Goal: Task Accomplishment & Management: Use online tool/utility

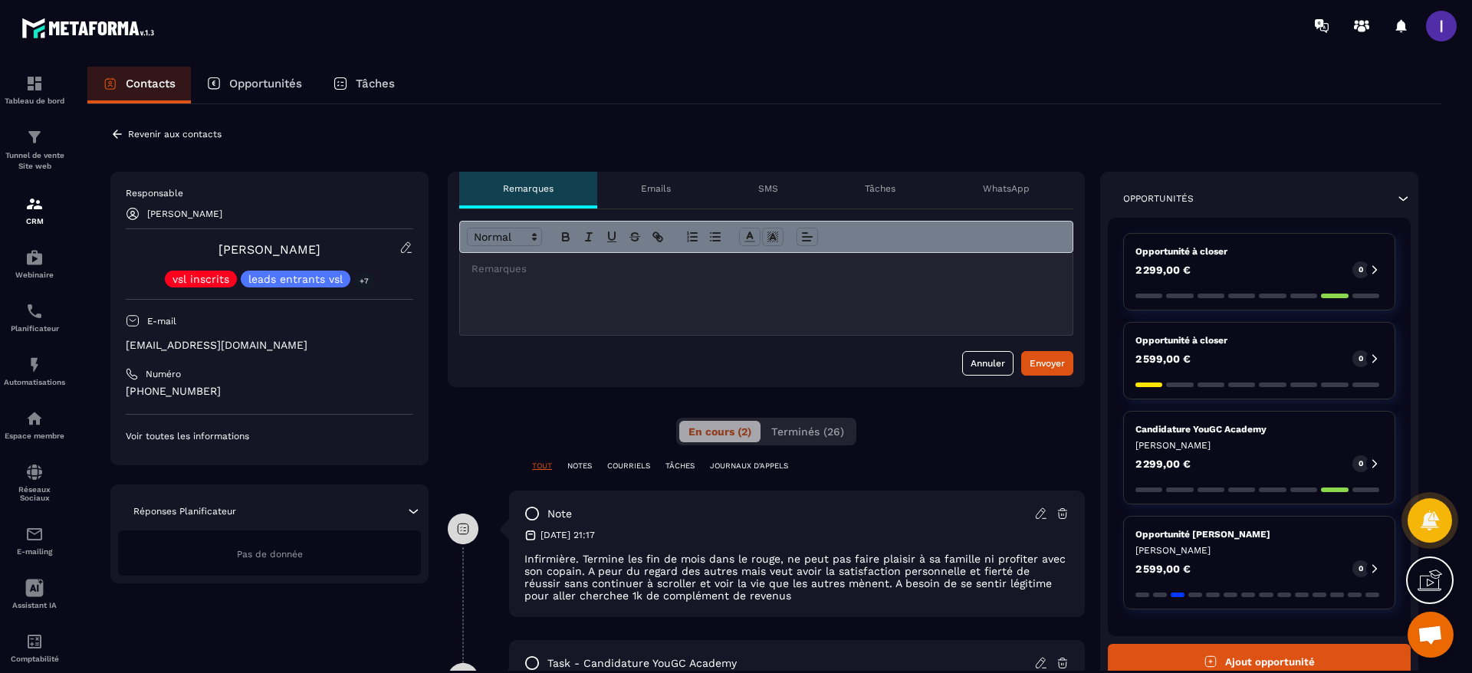
scroll to position [552, 0]
click at [1228, 655] on button "Ajout opportunité" at bounding box center [1259, 661] width 303 height 35
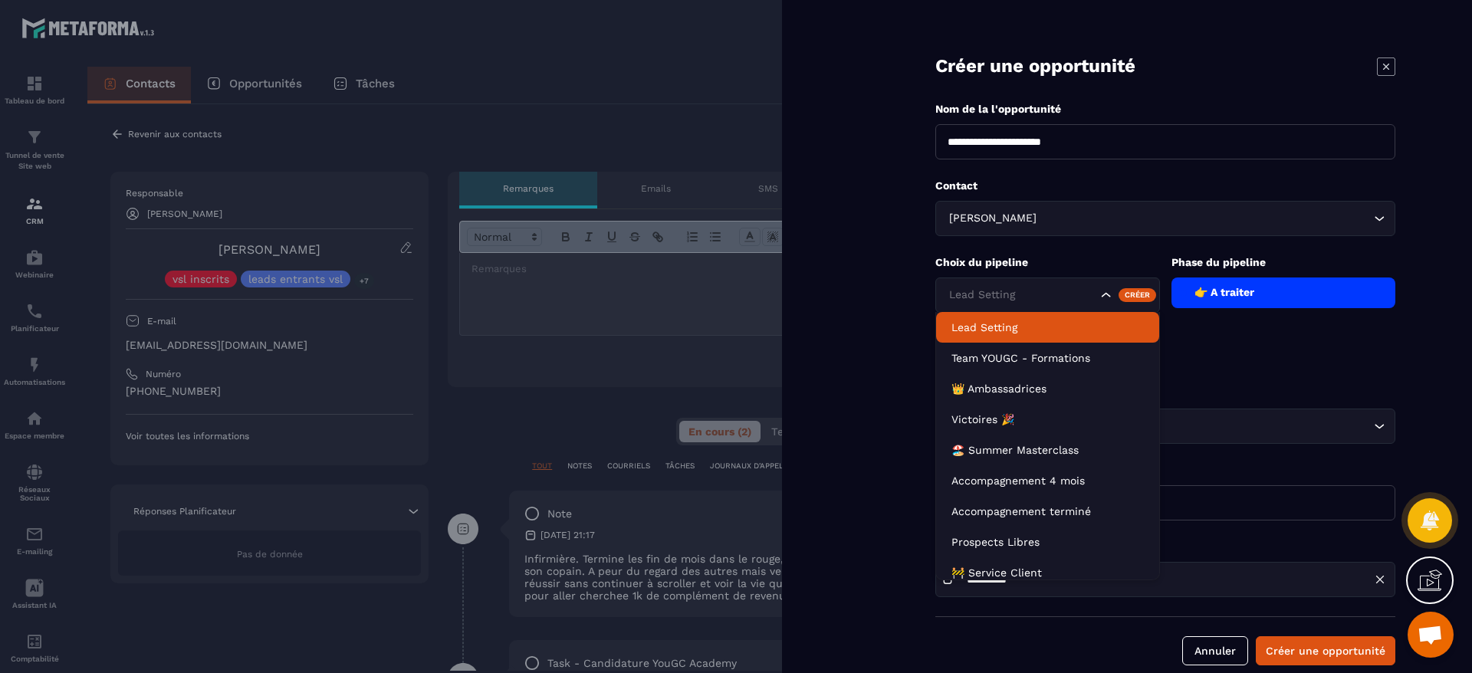
click at [1045, 289] on input "Search for option" at bounding box center [1021, 295] width 152 height 17
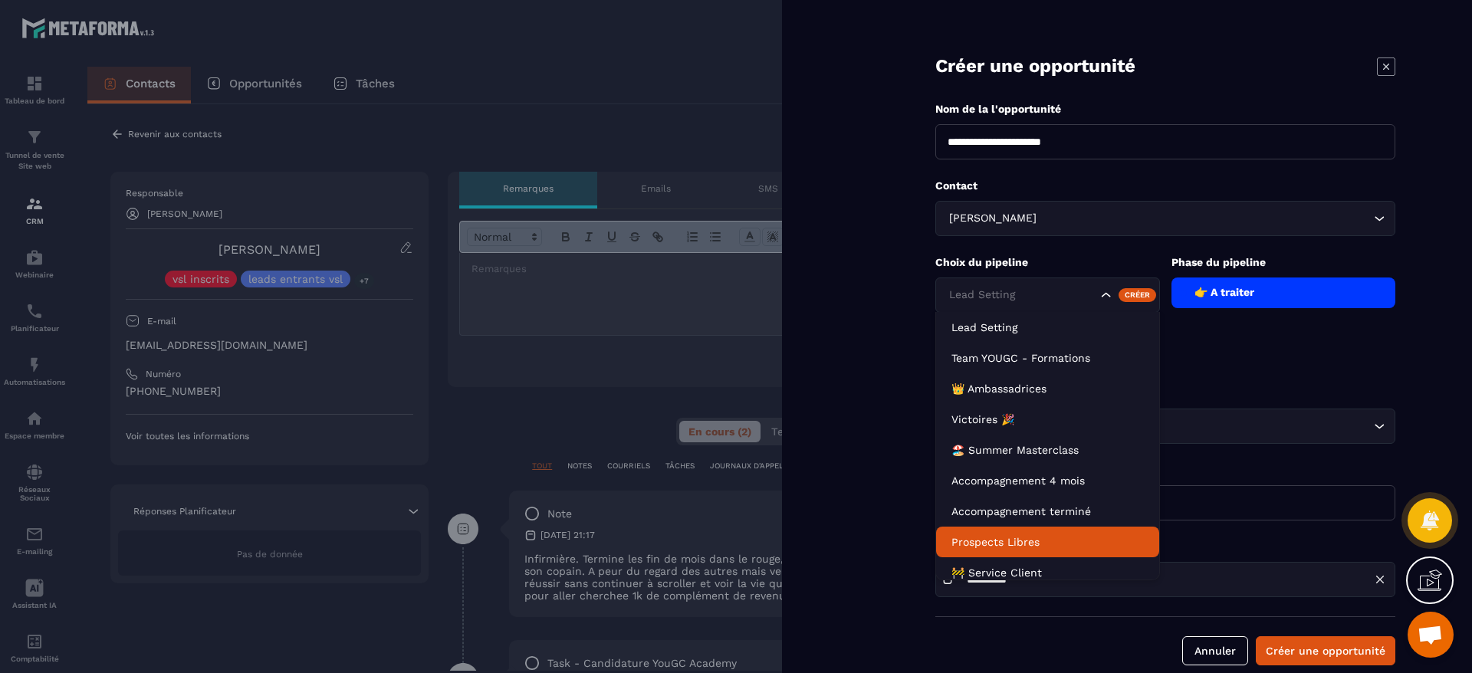
scroll to position [8, 0]
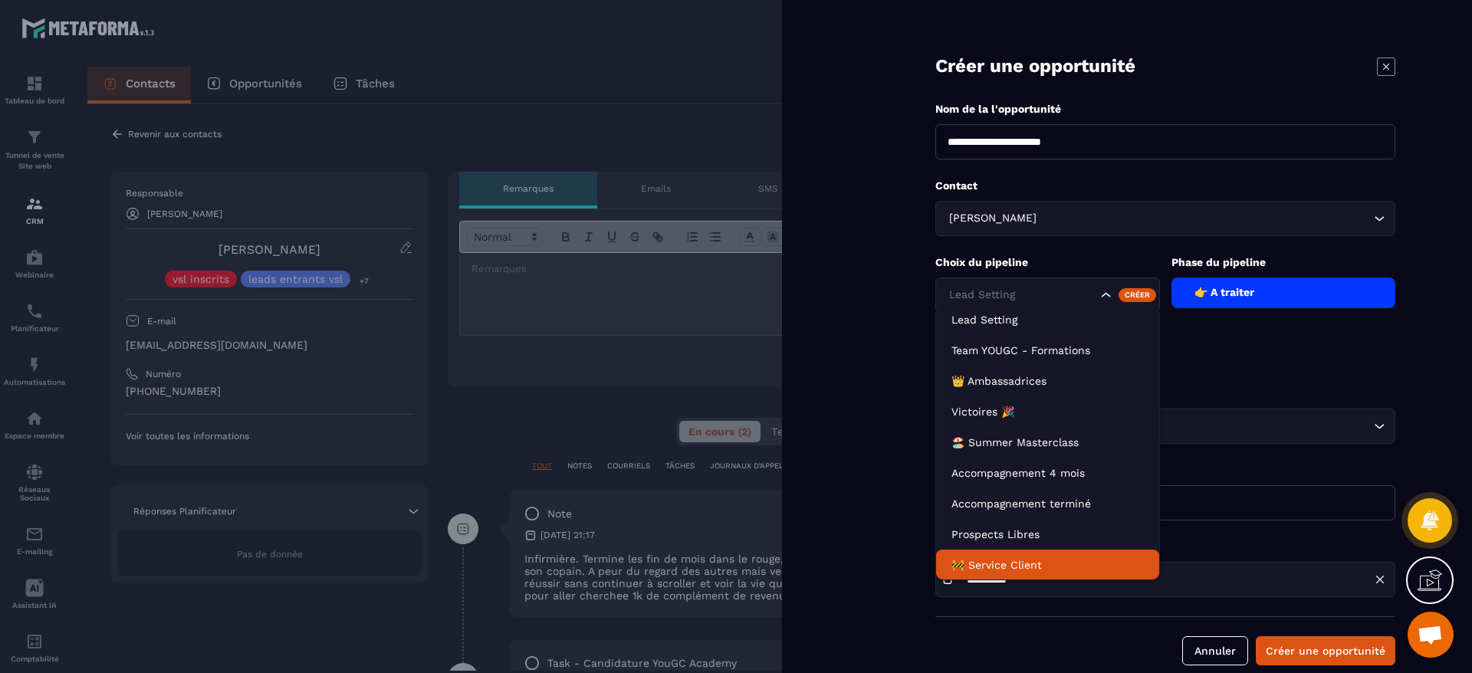
click at [1022, 563] on p "🚧 Service Client" at bounding box center [1047, 564] width 192 height 15
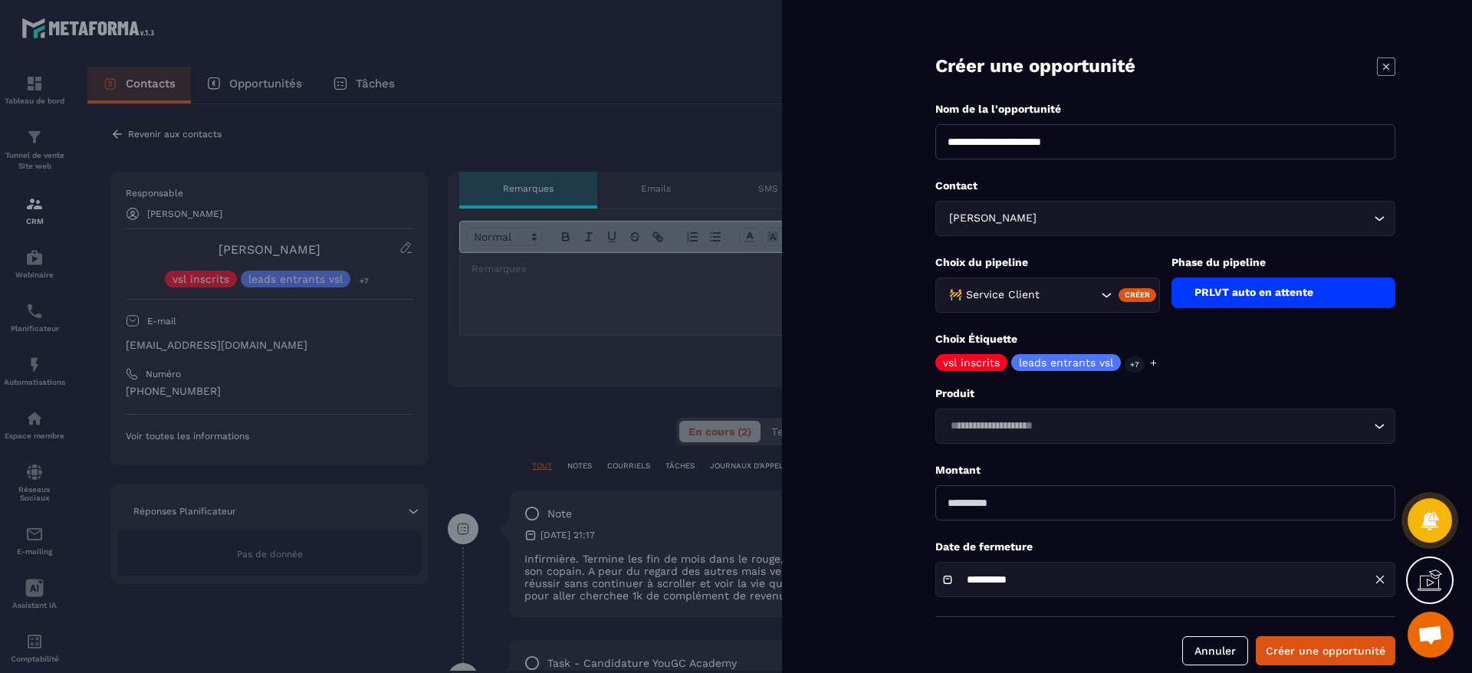
click at [1207, 297] on div "PRLVT auto en attente" at bounding box center [1283, 293] width 225 height 31
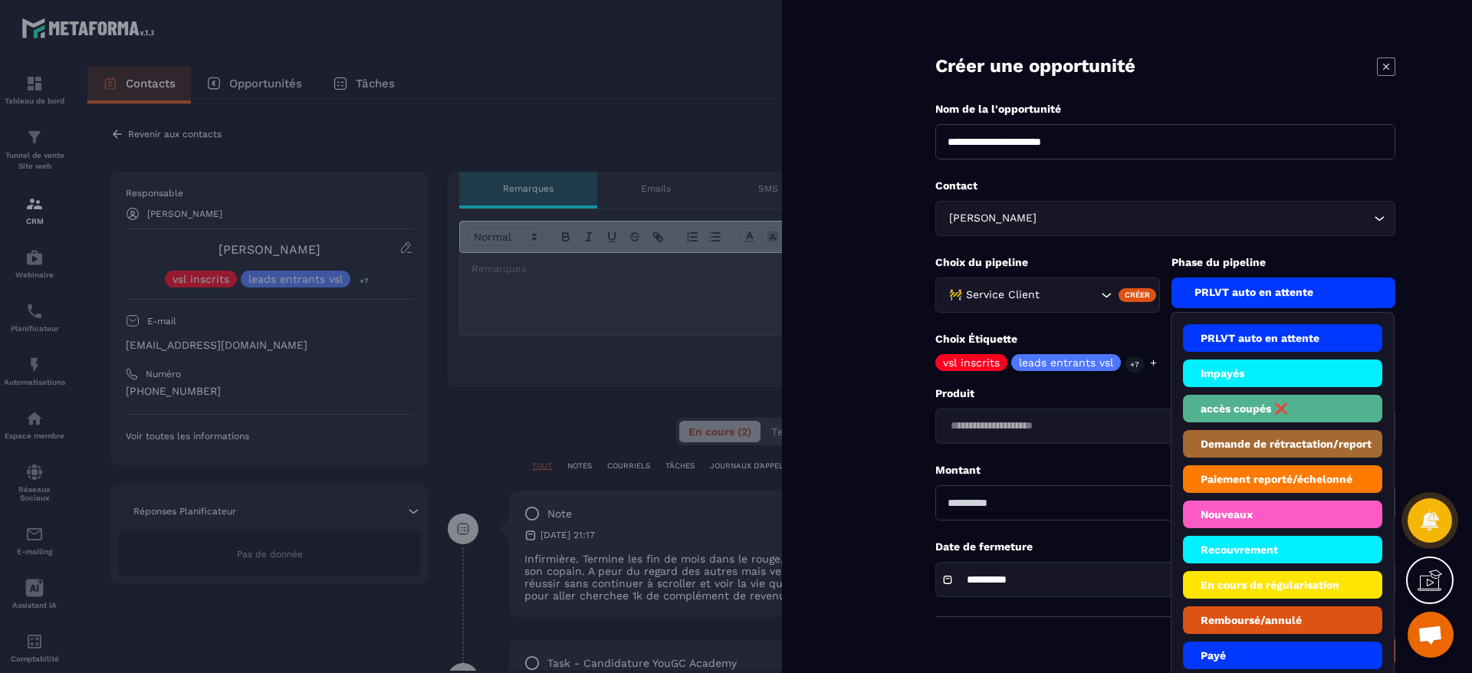
click at [1255, 452] on li "Demande de rétractation/report" at bounding box center [1283, 444] width 200 height 28
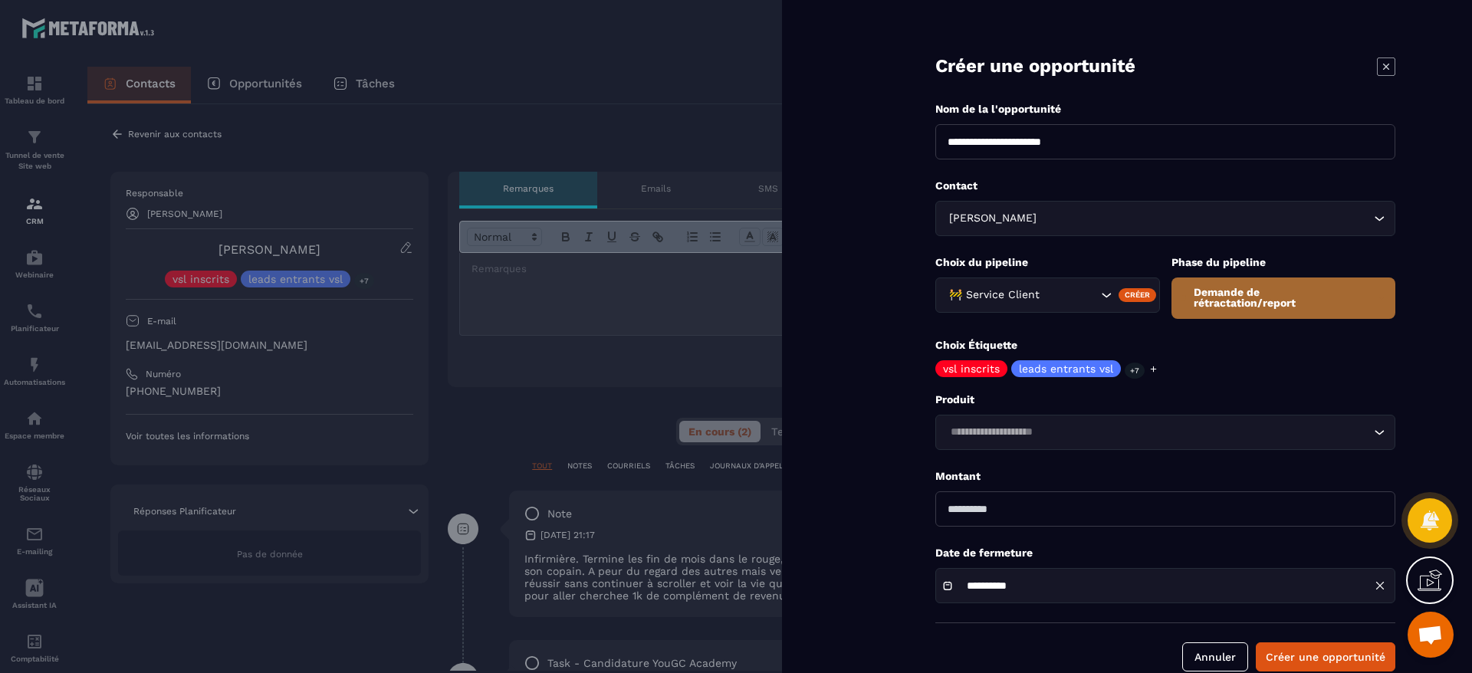
click at [1152, 373] on div at bounding box center [1153, 368] width 10 height 17
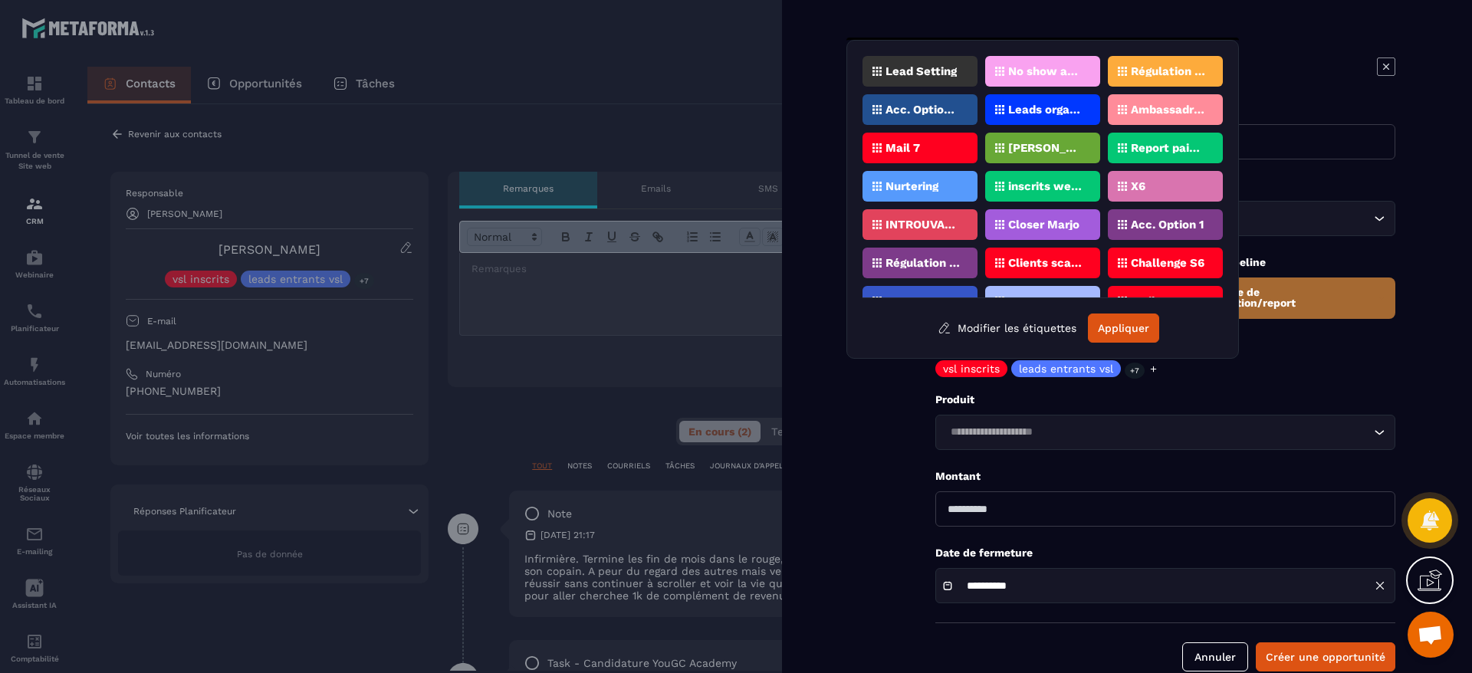
scroll to position [912, 0]
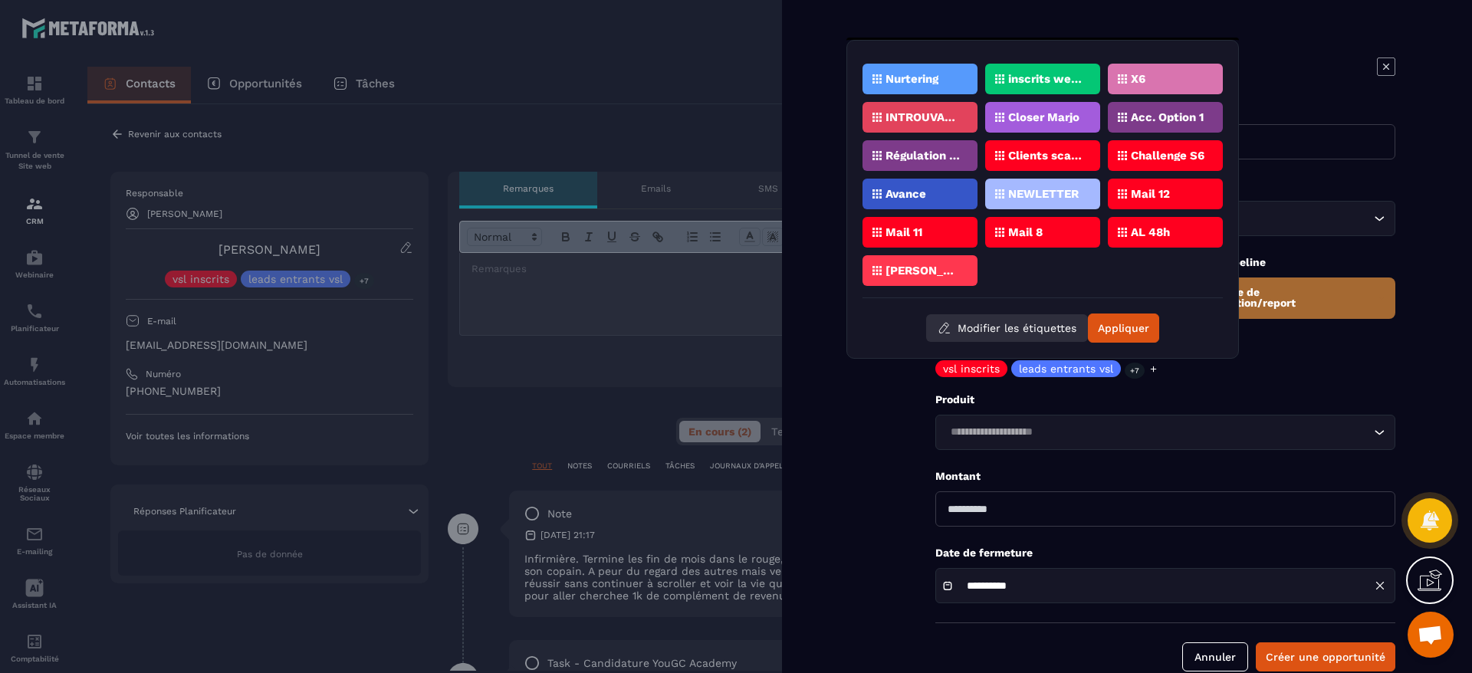
click at [1037, 325] on button "Modifier les étiquettes" at bounding box center [1007, 328] width 162 height 28
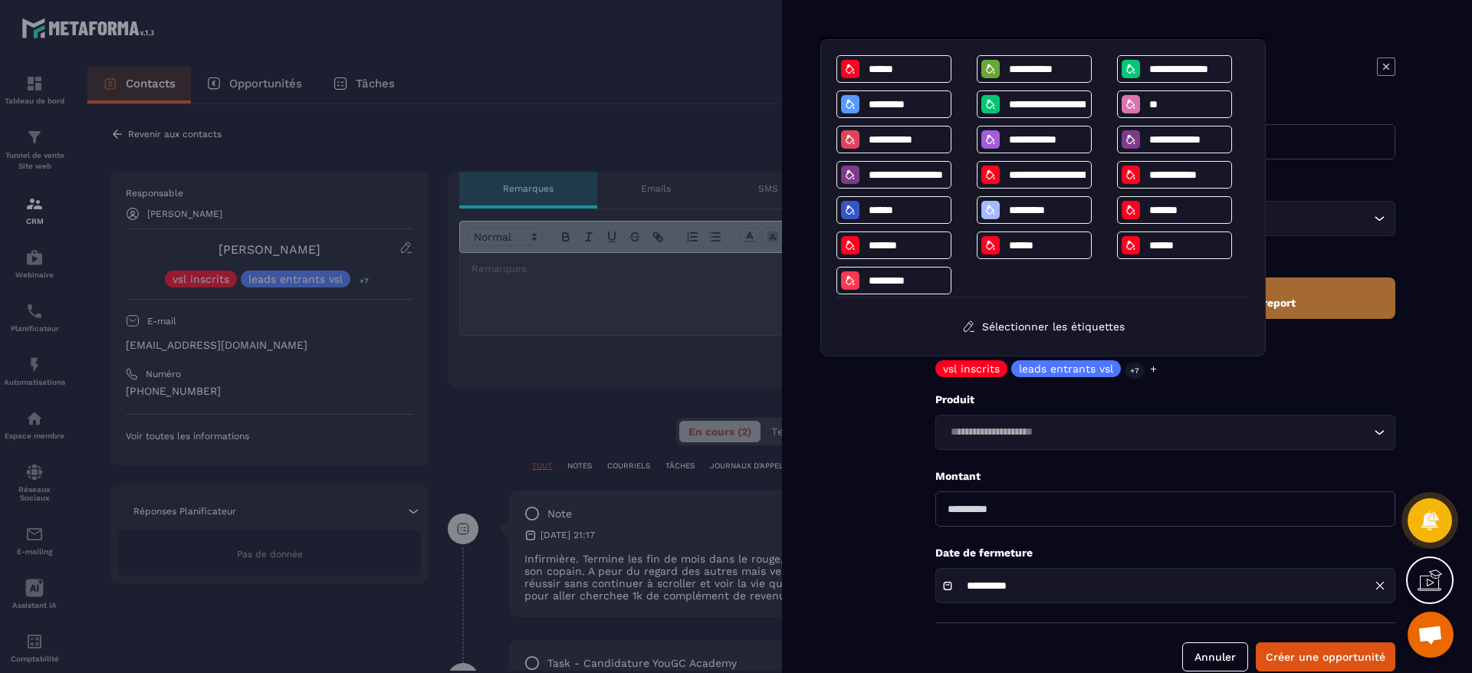
scroll to position [820, 0]
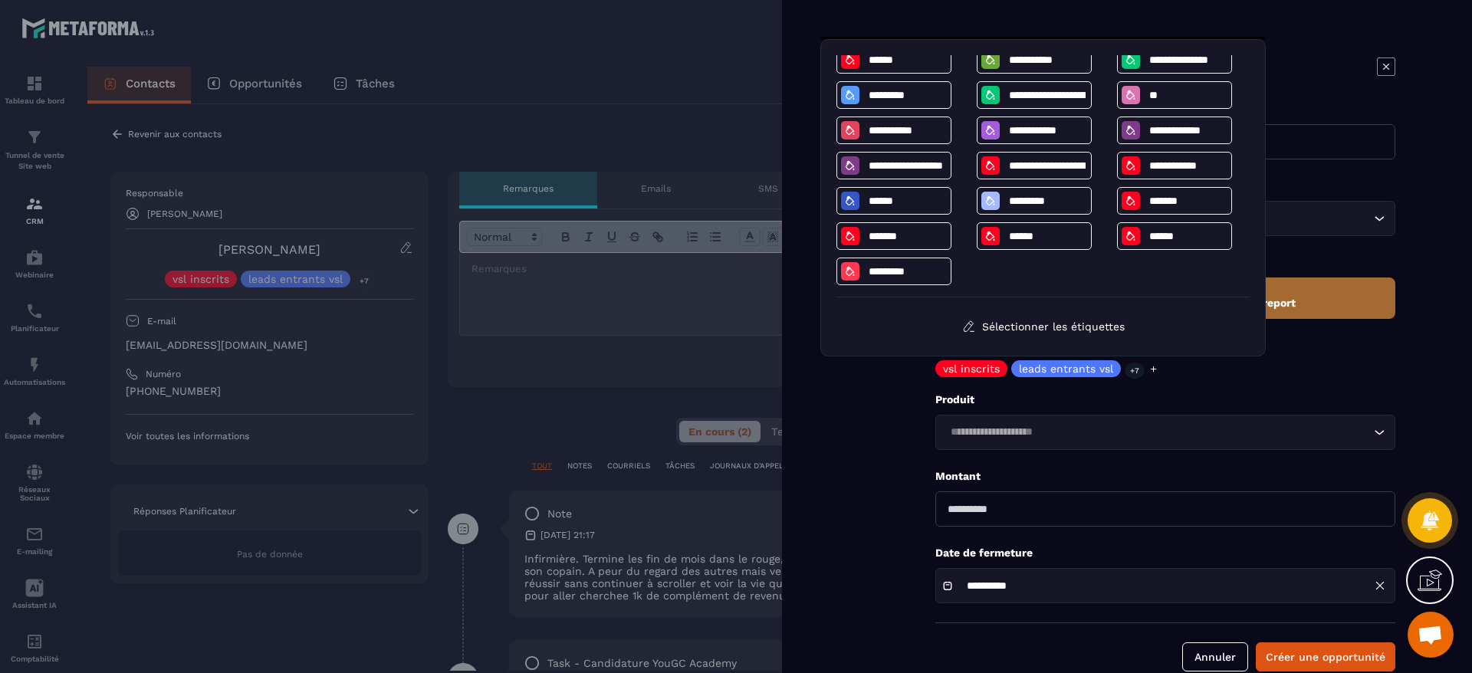
click at [1337, 195] on div "Contact [PERSON_NAME] Loading..." at bounding box center [1165, 207] width 460 height 57
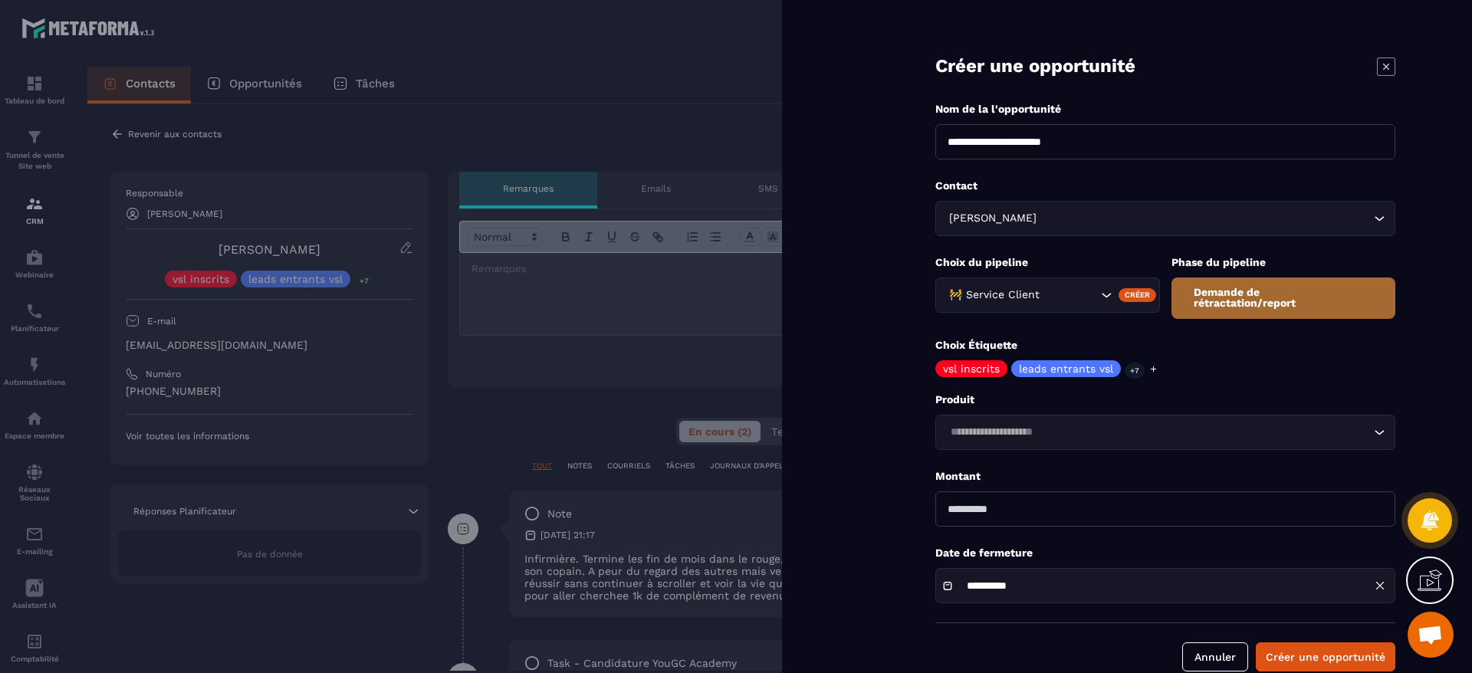
click at [1057, 416] on div "Loading..." at bounding box center [1165, 432] width 460 height 35
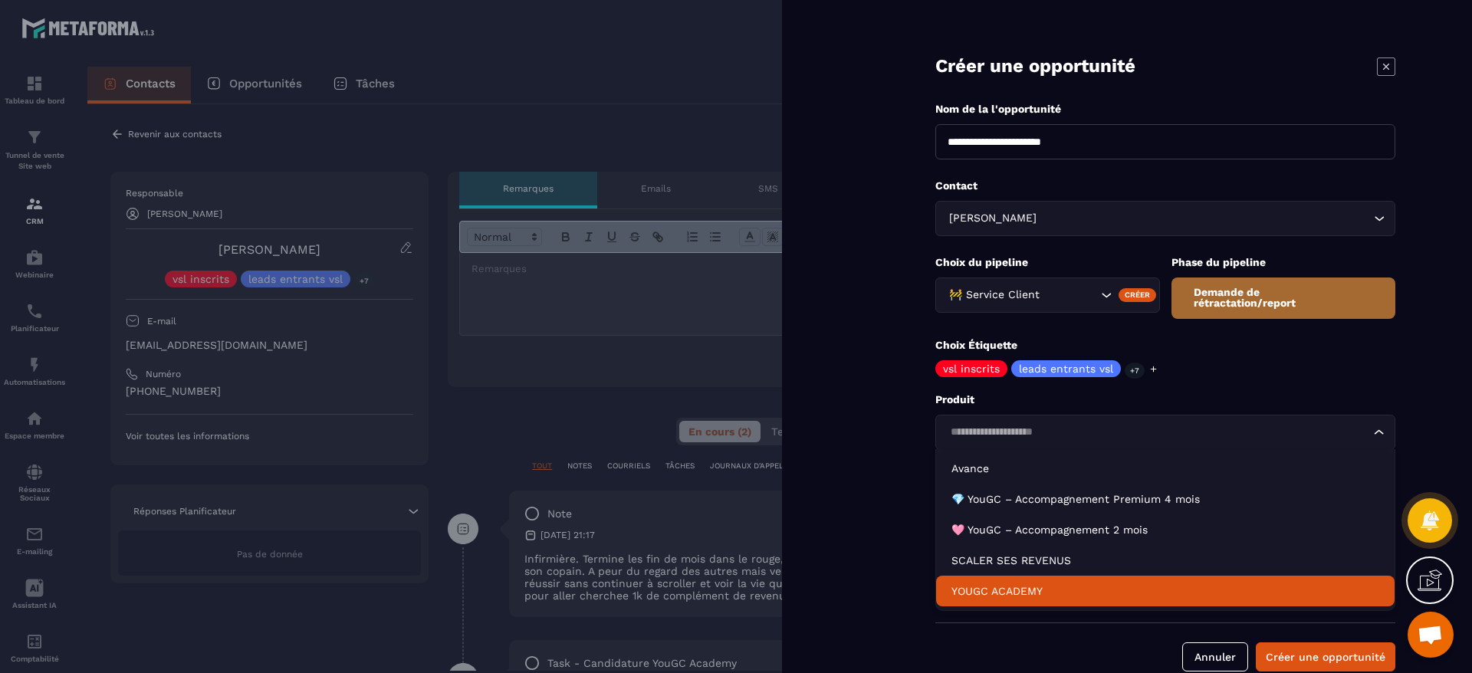
click at [1017, 587] on p "YOUGC ACADEMY" at bounding box center [1165, 590] width 428 height 15
type input "*******"
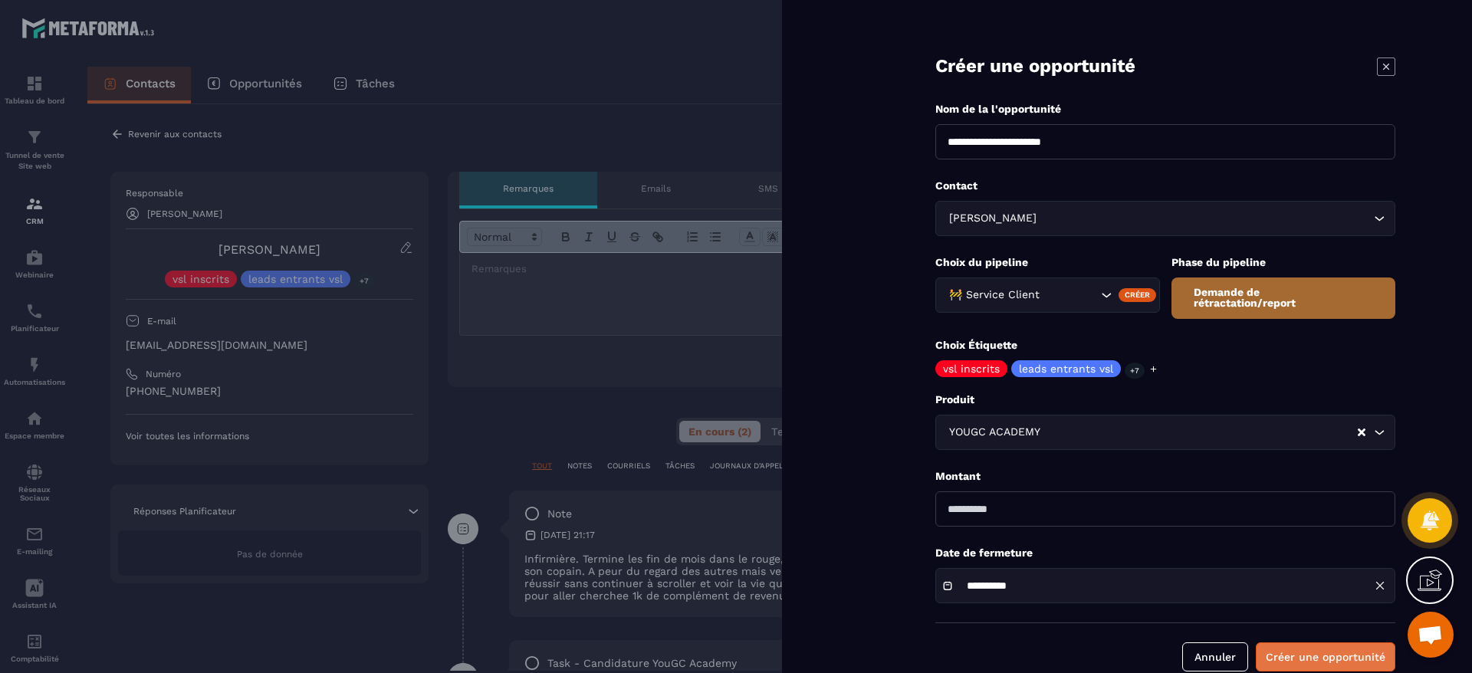
click at [1340, 664] on button "Créer une opportunité" at bounding box center [1326, 656] width 140 height 29
